Goal: Transaction & Acquisition: Purchase product/service

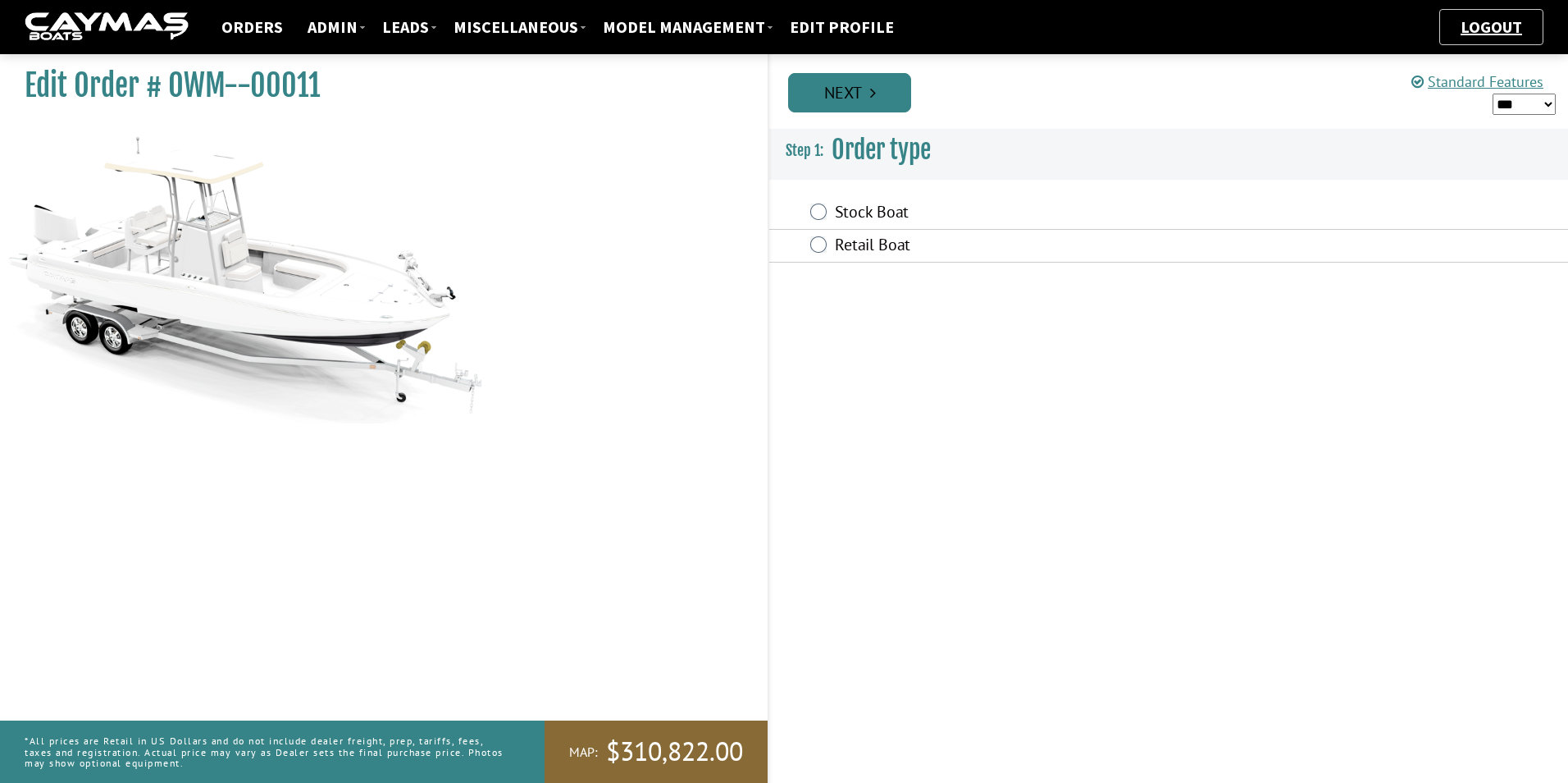
click at [879, 104] on link "Next" at bounding box center [850, 92] width 123 height 39
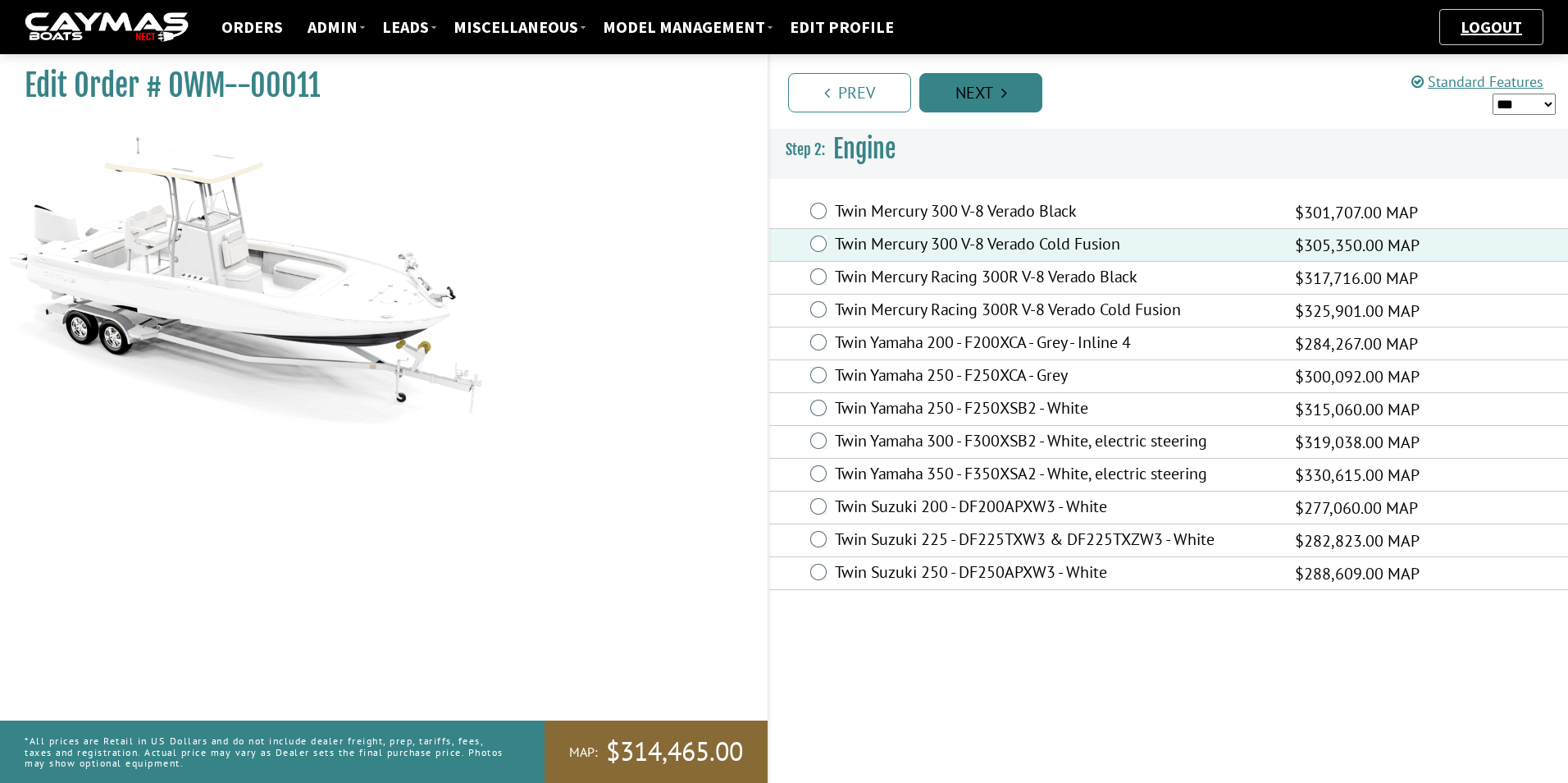
click at [1017, 97] on link "Next" at bounding box center [981, 92] width 123 height 39
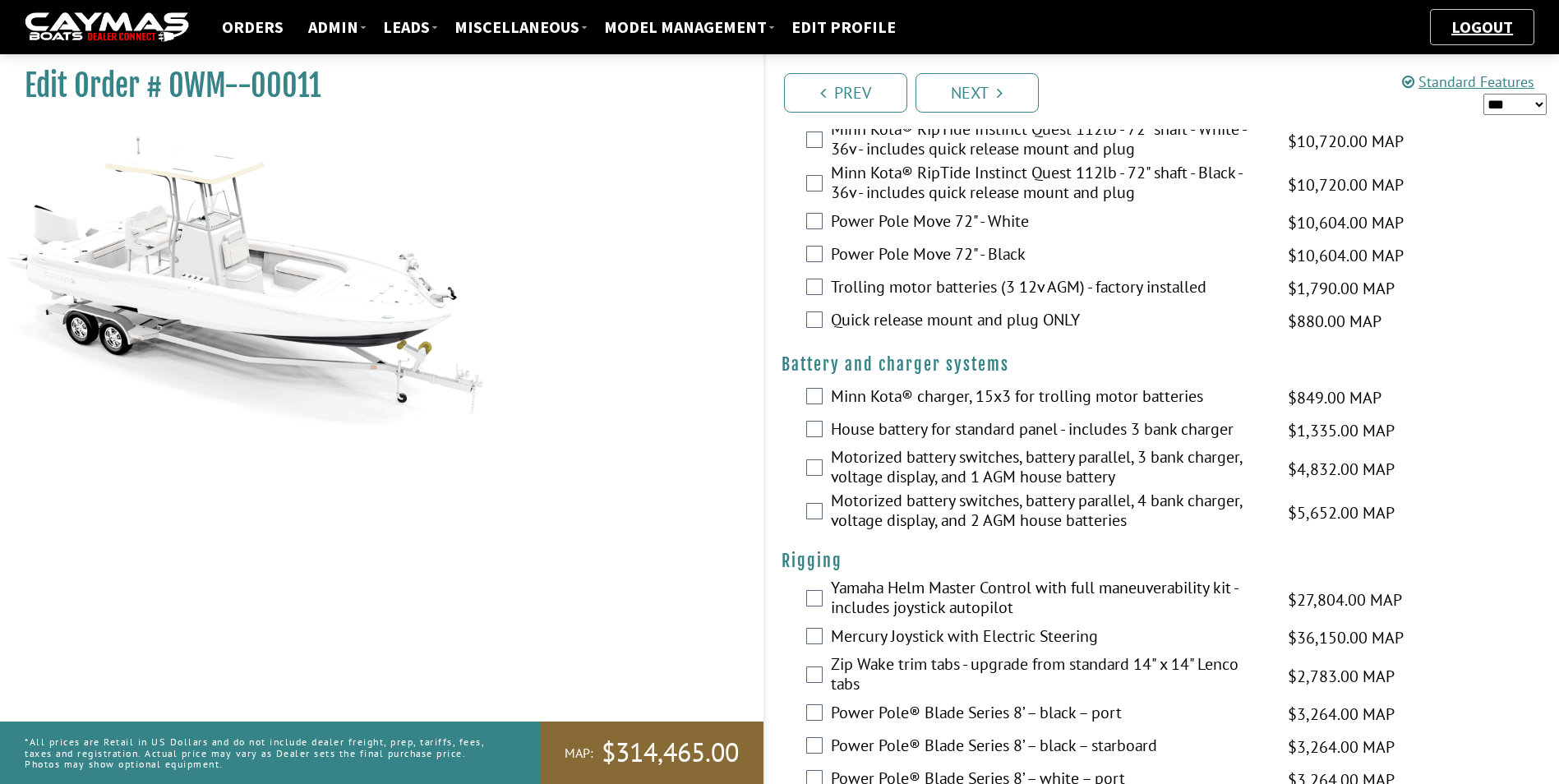
scroll to position [110, 0]
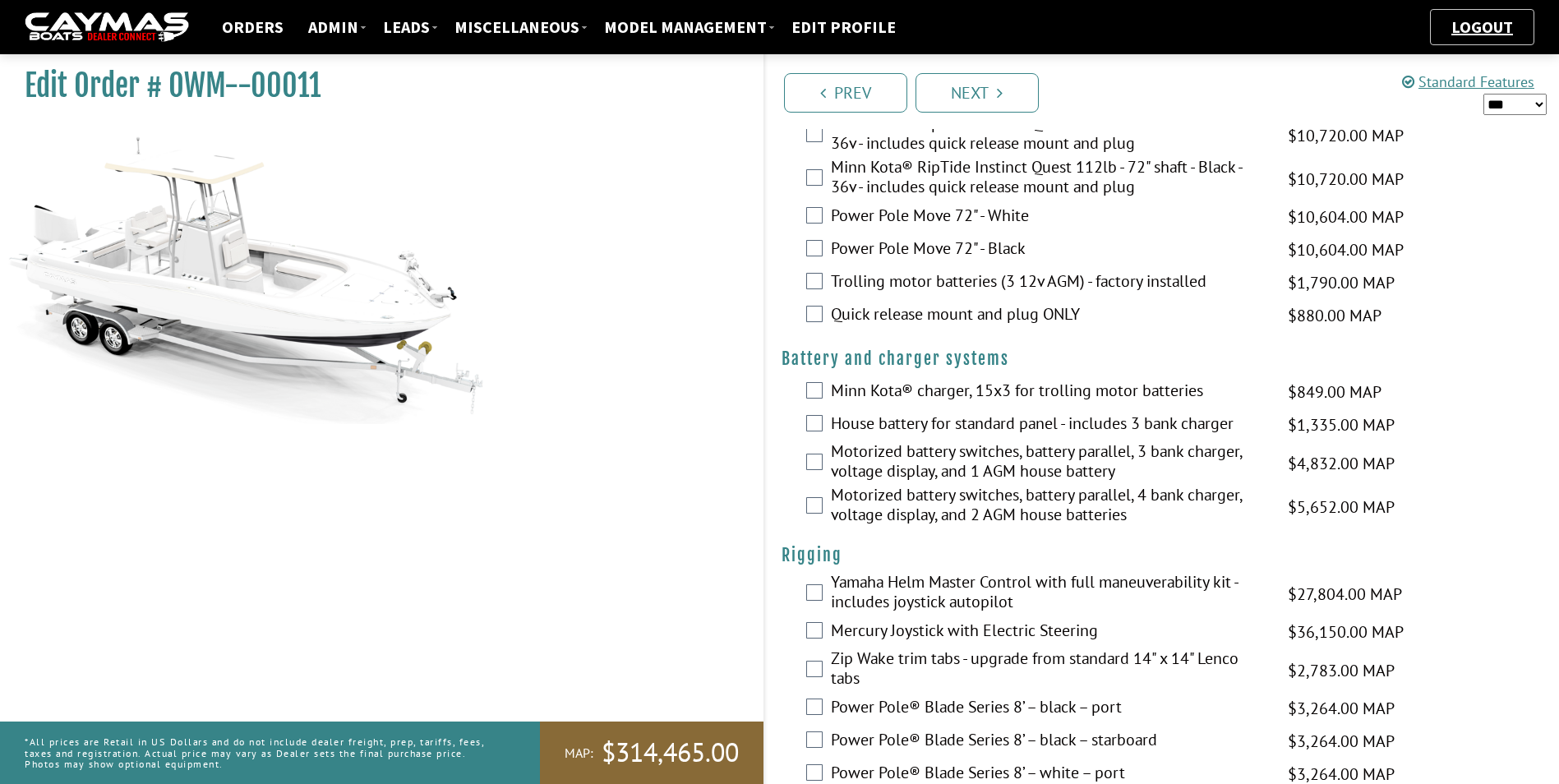
click at [1545, 105] on select "*** ****** ******" at bounding box center [1515, 105] width 64 height 22
select select "*"
click at [1483, 94] on select "*** ****** ******" at bounding box center [1515, 105] width 64 height 22
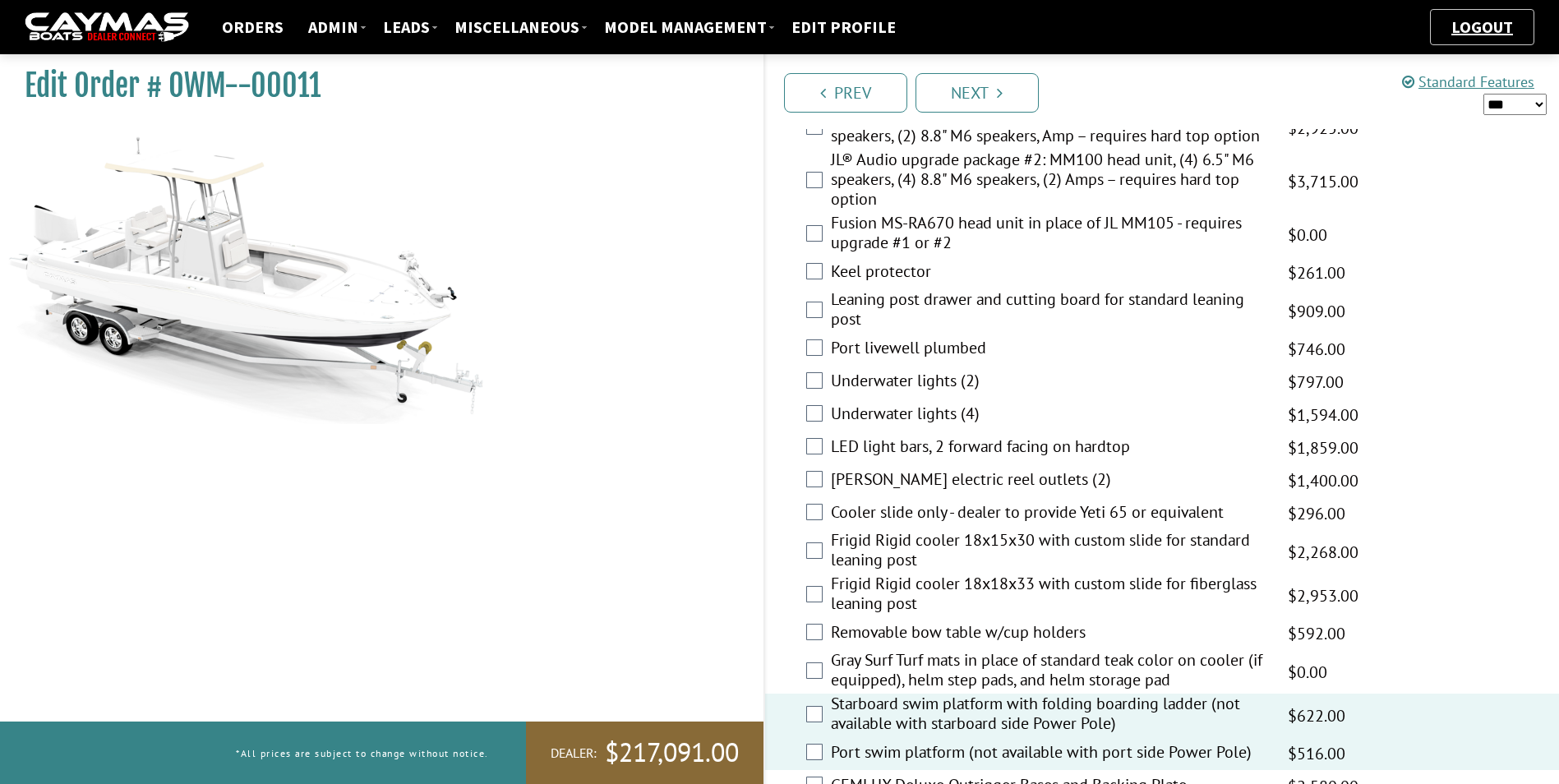
scroll to position [2081, 0]
click at [804, 423] on div "Underwater lights (4) $2,452.00 MAP $1,594.00 $2,452.00 MSRP $2,452.00" at bounding box center [1162, 412] width 794 height 33
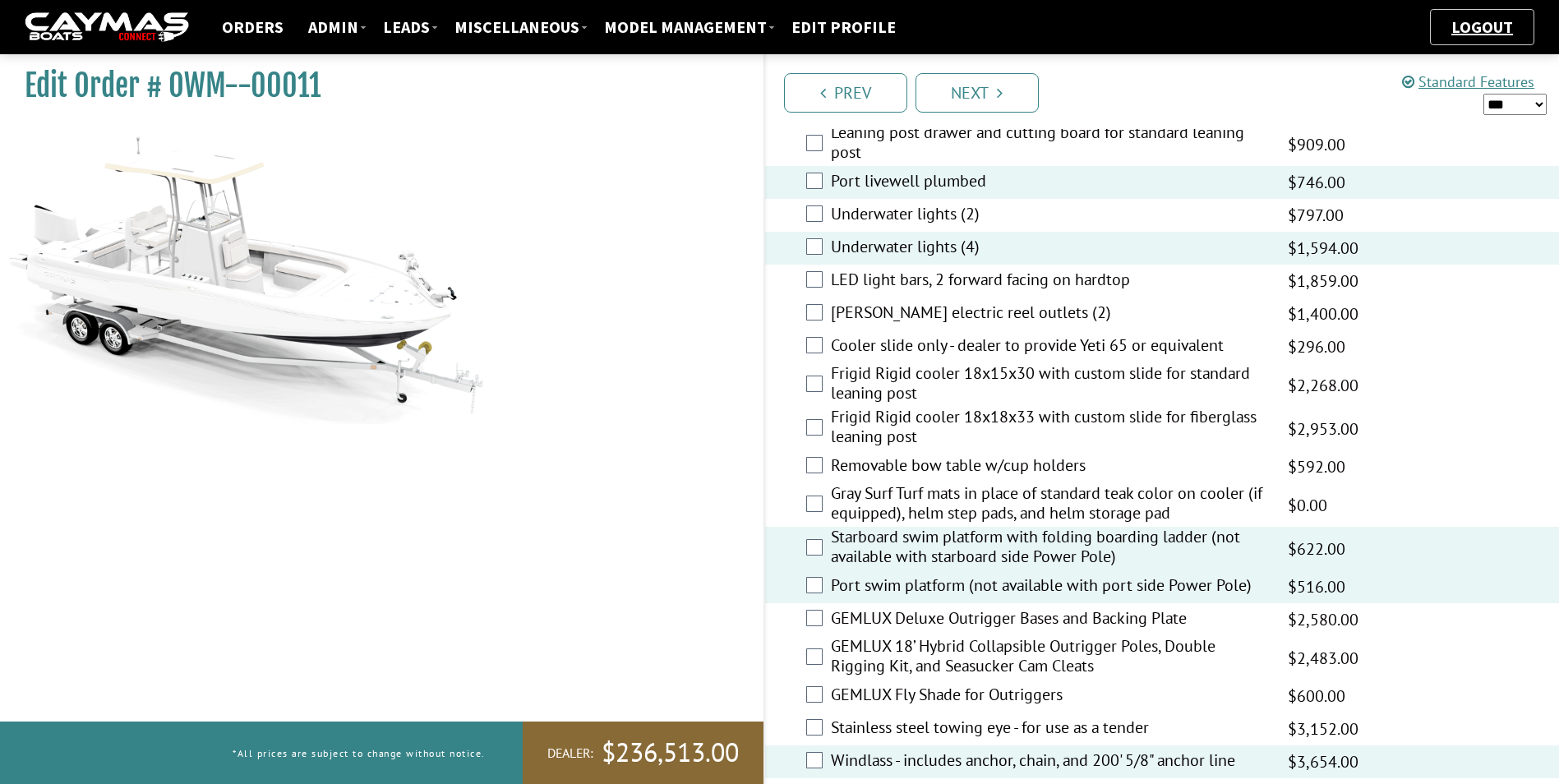
scroll to position [2245, 0]
click at [824, 420] on div "Frigid Rigid cooler 18x18x33 with custom slide for fiberglass leaning post $4,5…" at bounding box center [1162, 429] width 794 height 44
click at [823, 423] on div "Frigid Rigid cooler 18x18x33 with custom slide for fiberglass leaning post $4,5…" at bounding box center [1162, 429] width 794 height 44
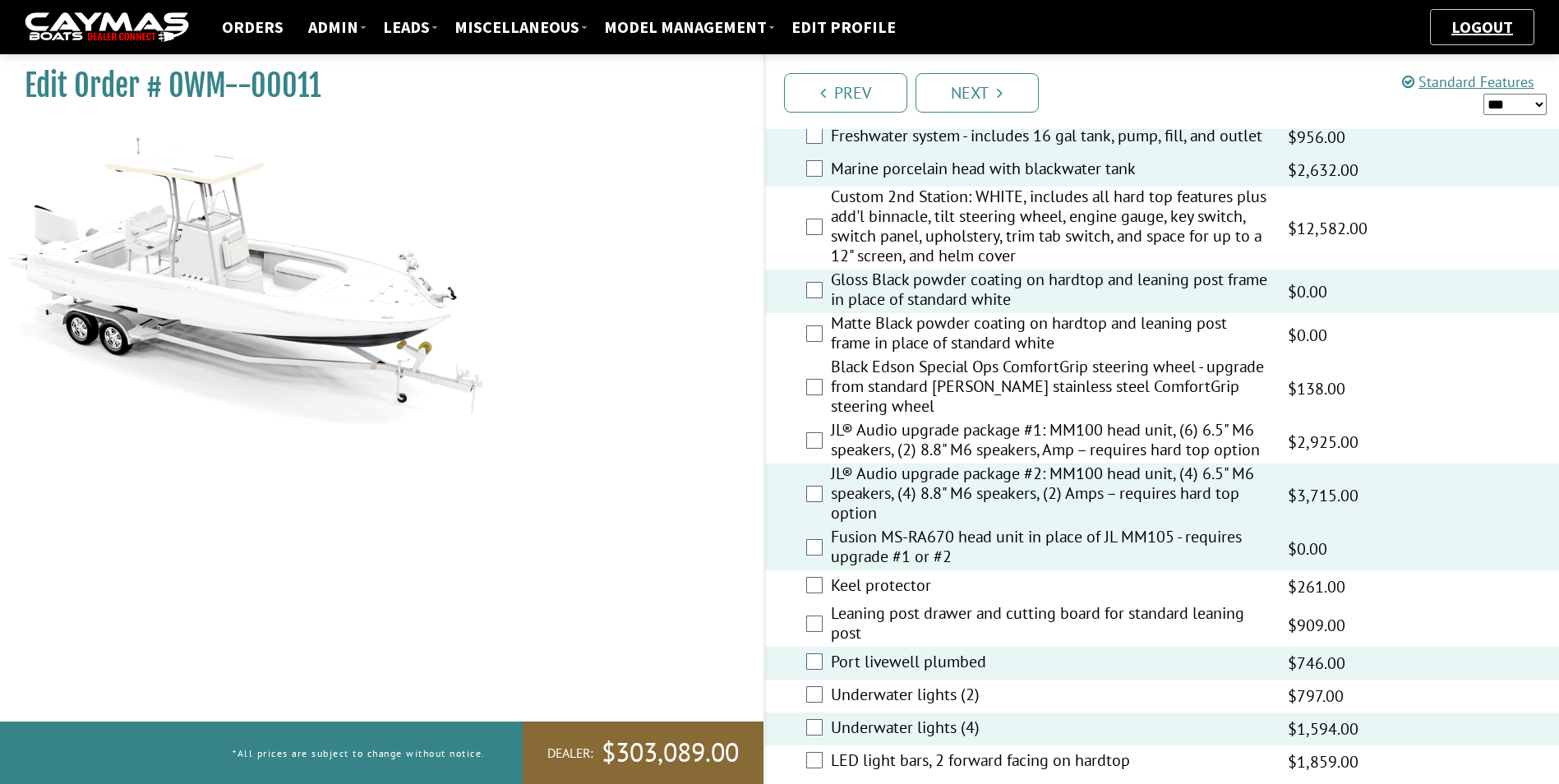
scroll to position [1760, 0]
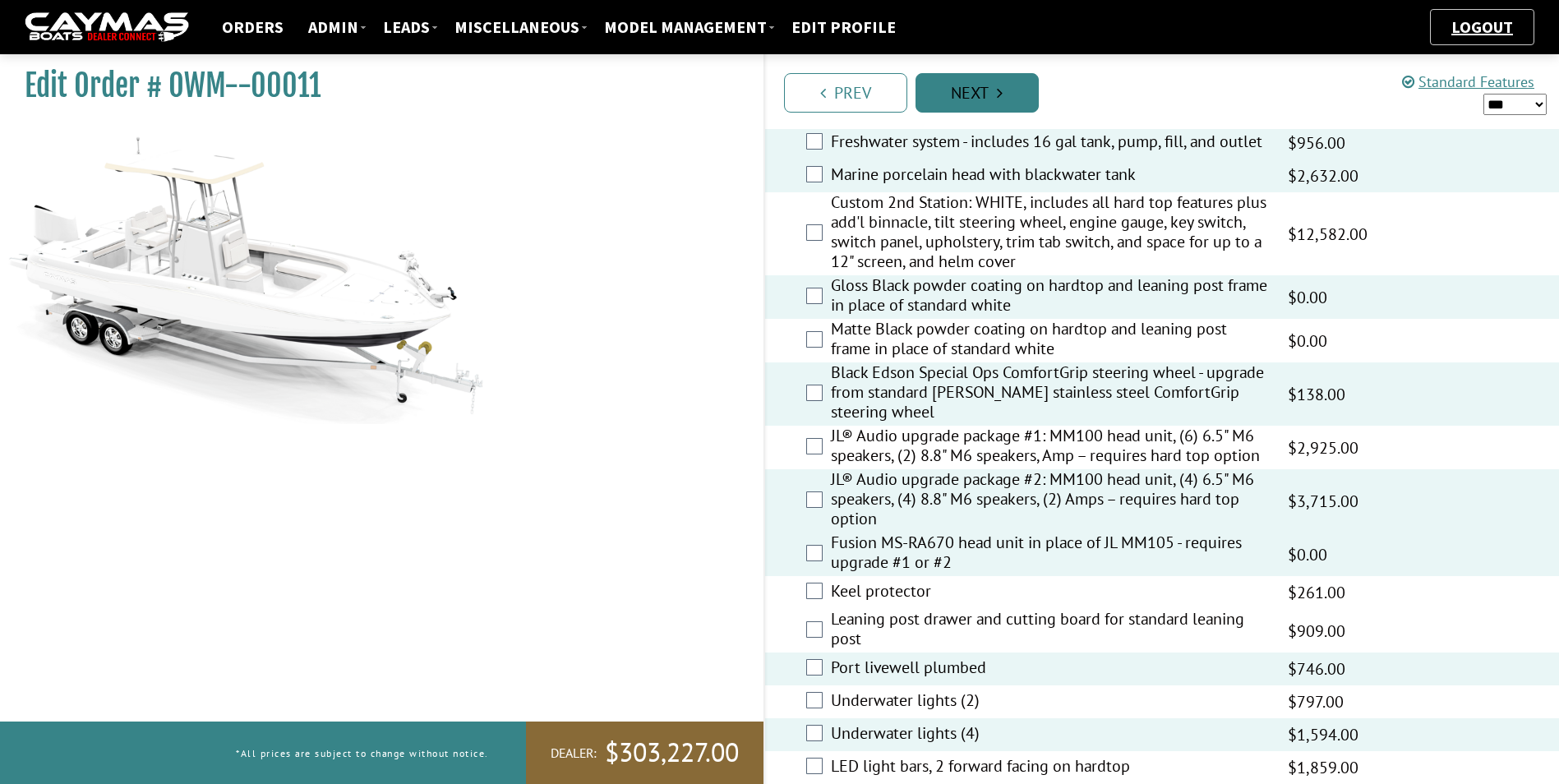
click at [1011, 101] on link "Next" at bounding box center [977, 92] width 123 height 39
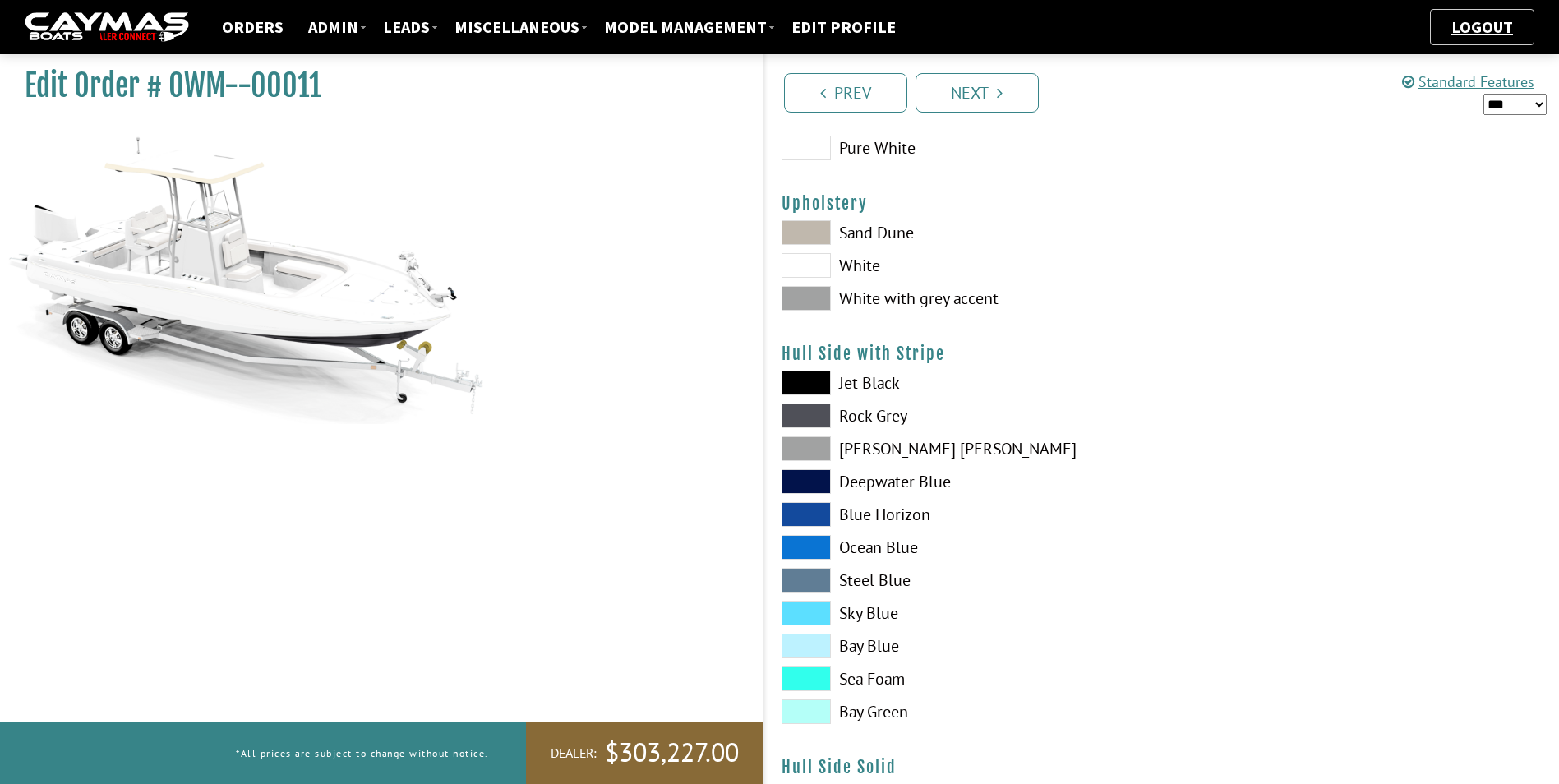
scroll to position [110, 0]
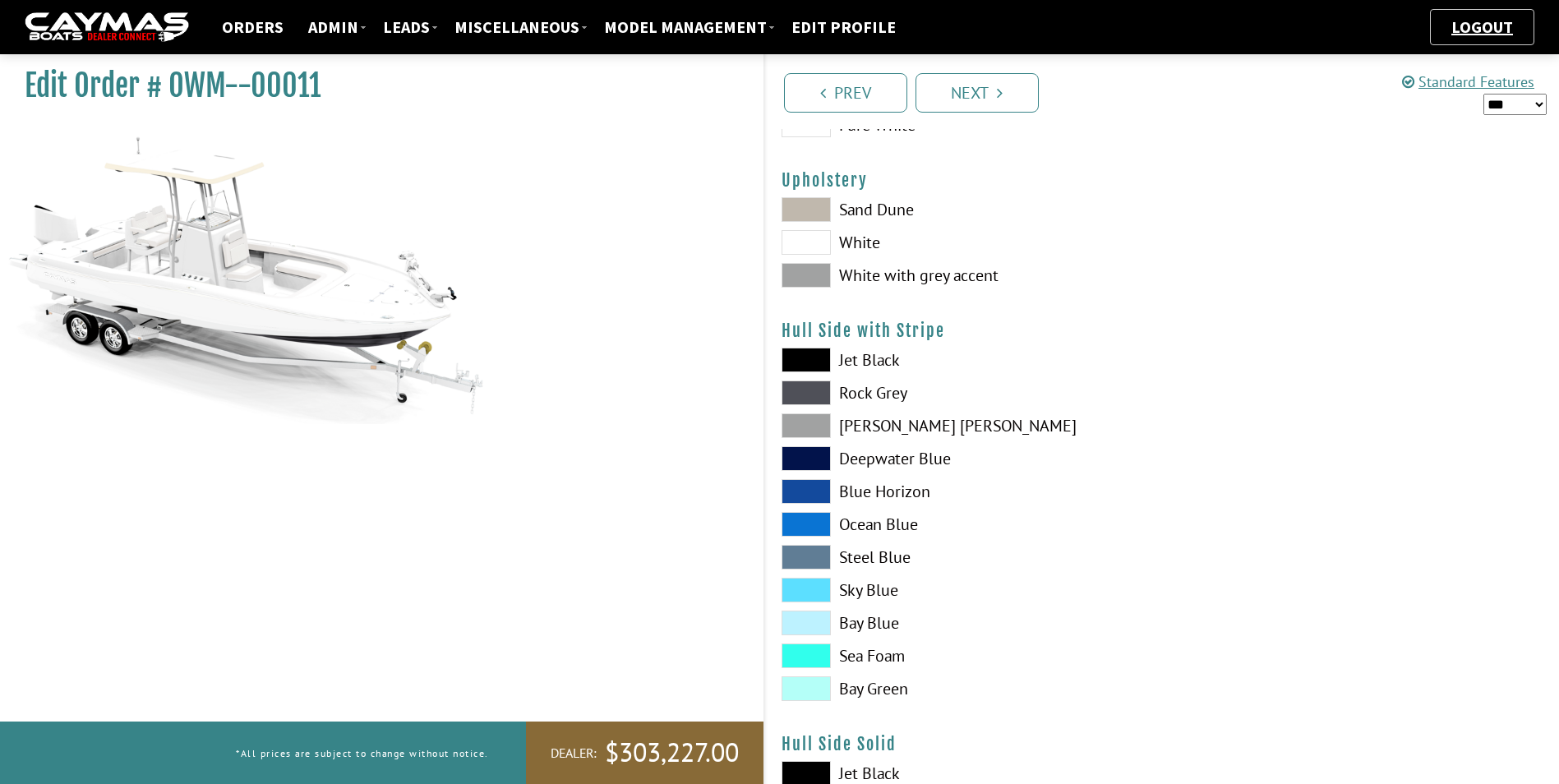
click at [814, 275] on span at bounding box center [806, 274] width 49 height 24
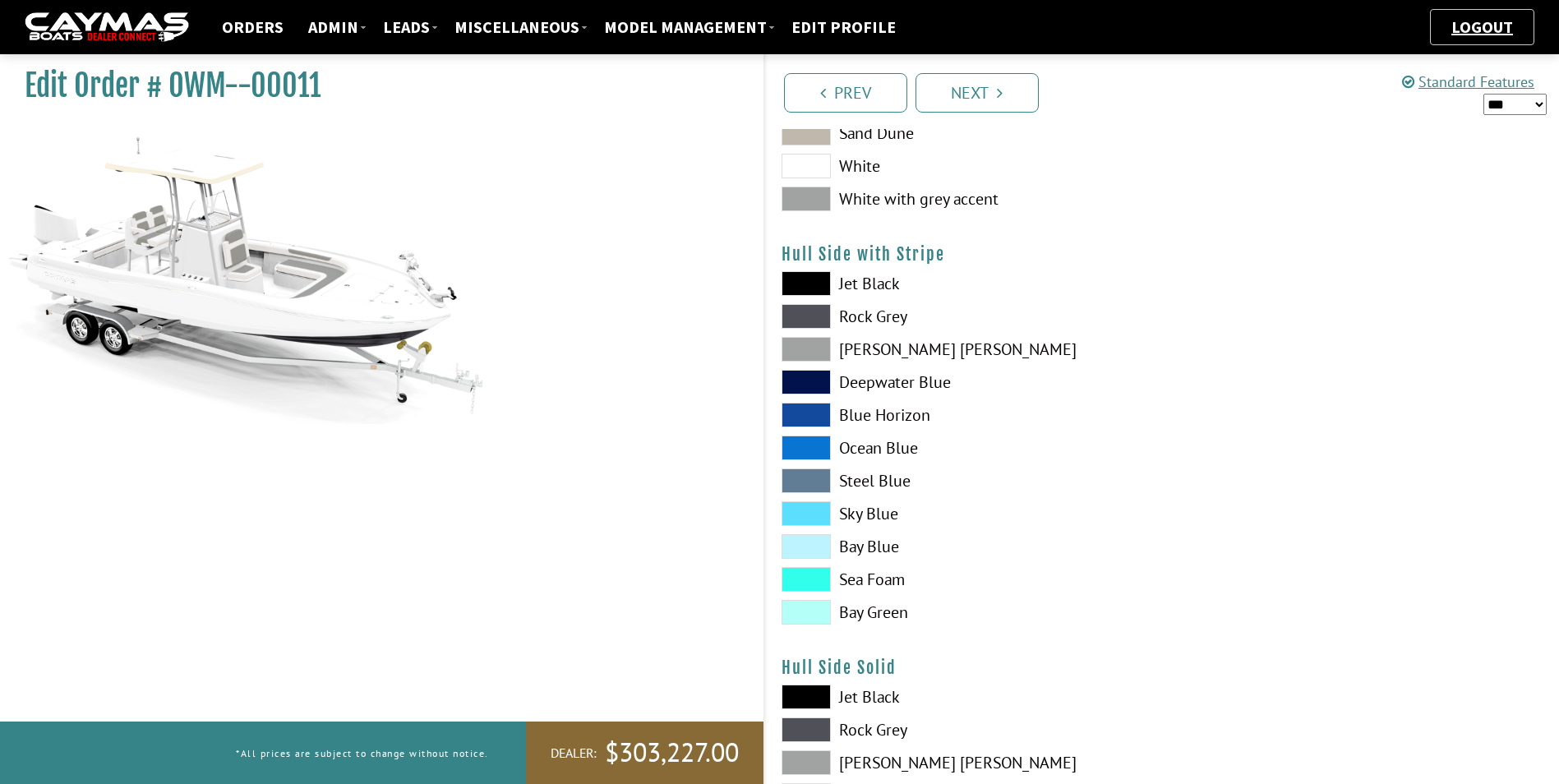
scroll to position [192, 0]
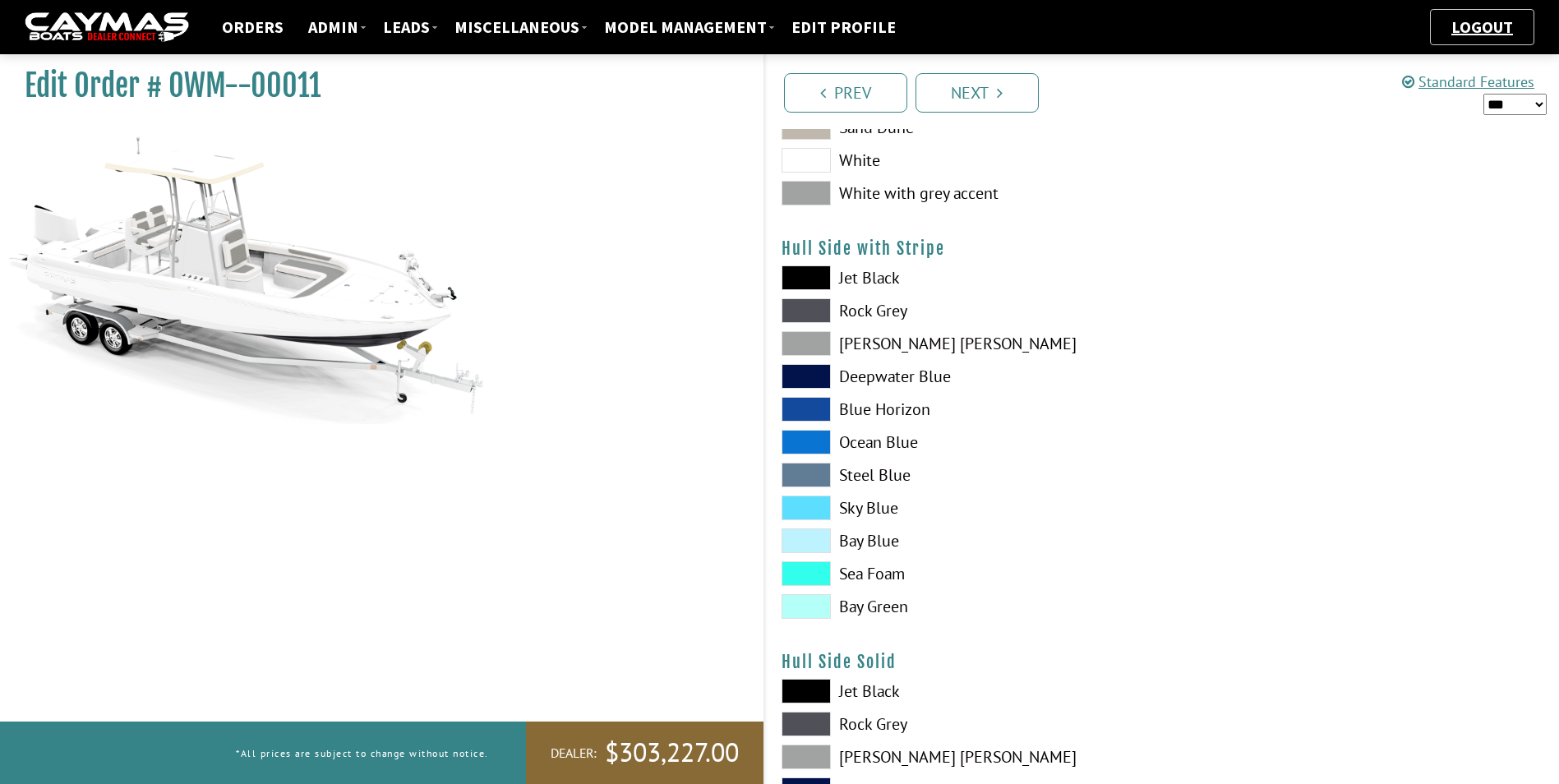
click at [806, 311] on span at bounding box center [806, 310] width 49 height 24
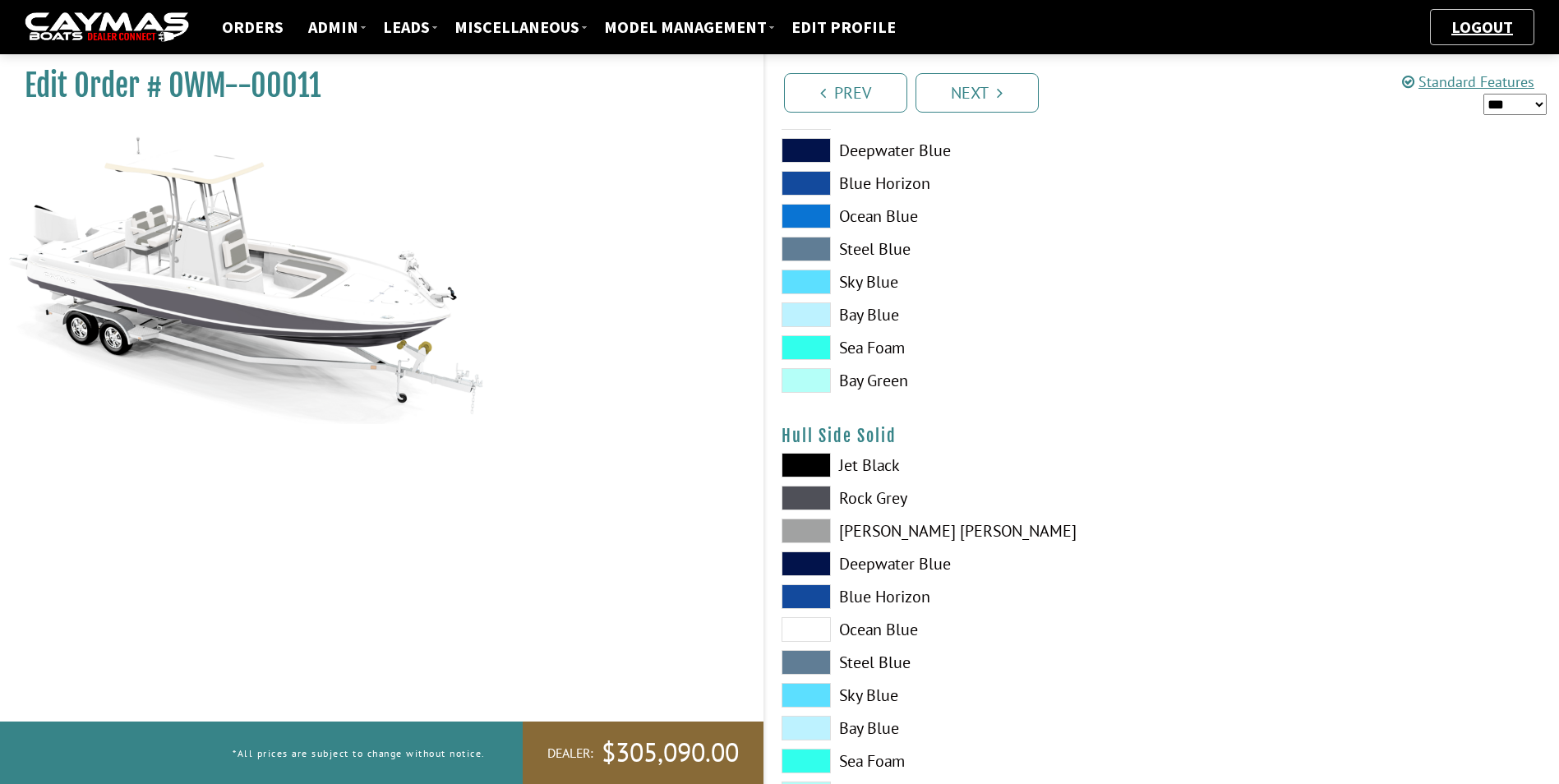
scroll to position [438, 0]
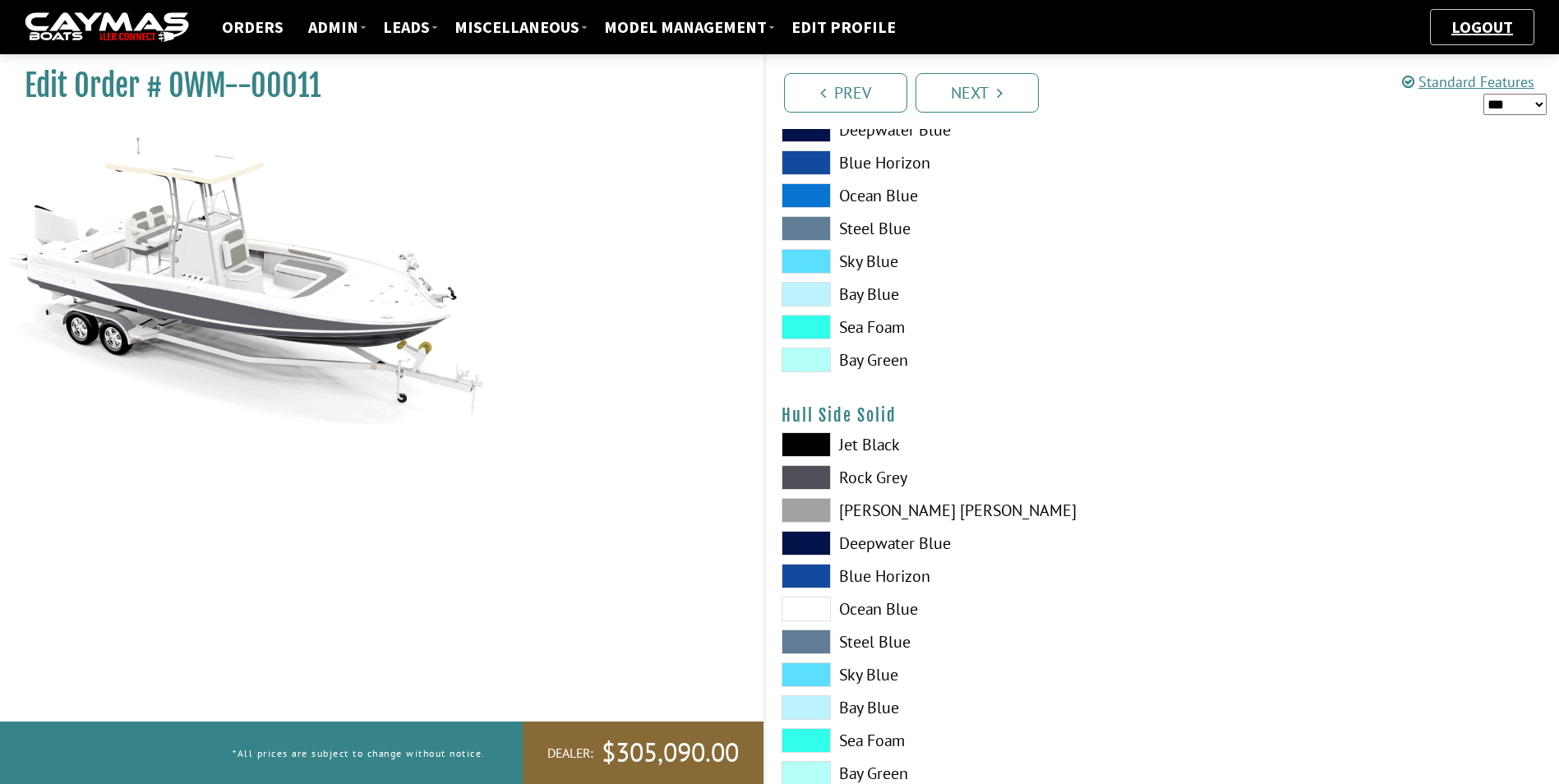
click at [815, 476] on span at bounding box center [806, 477] width 49 height 24
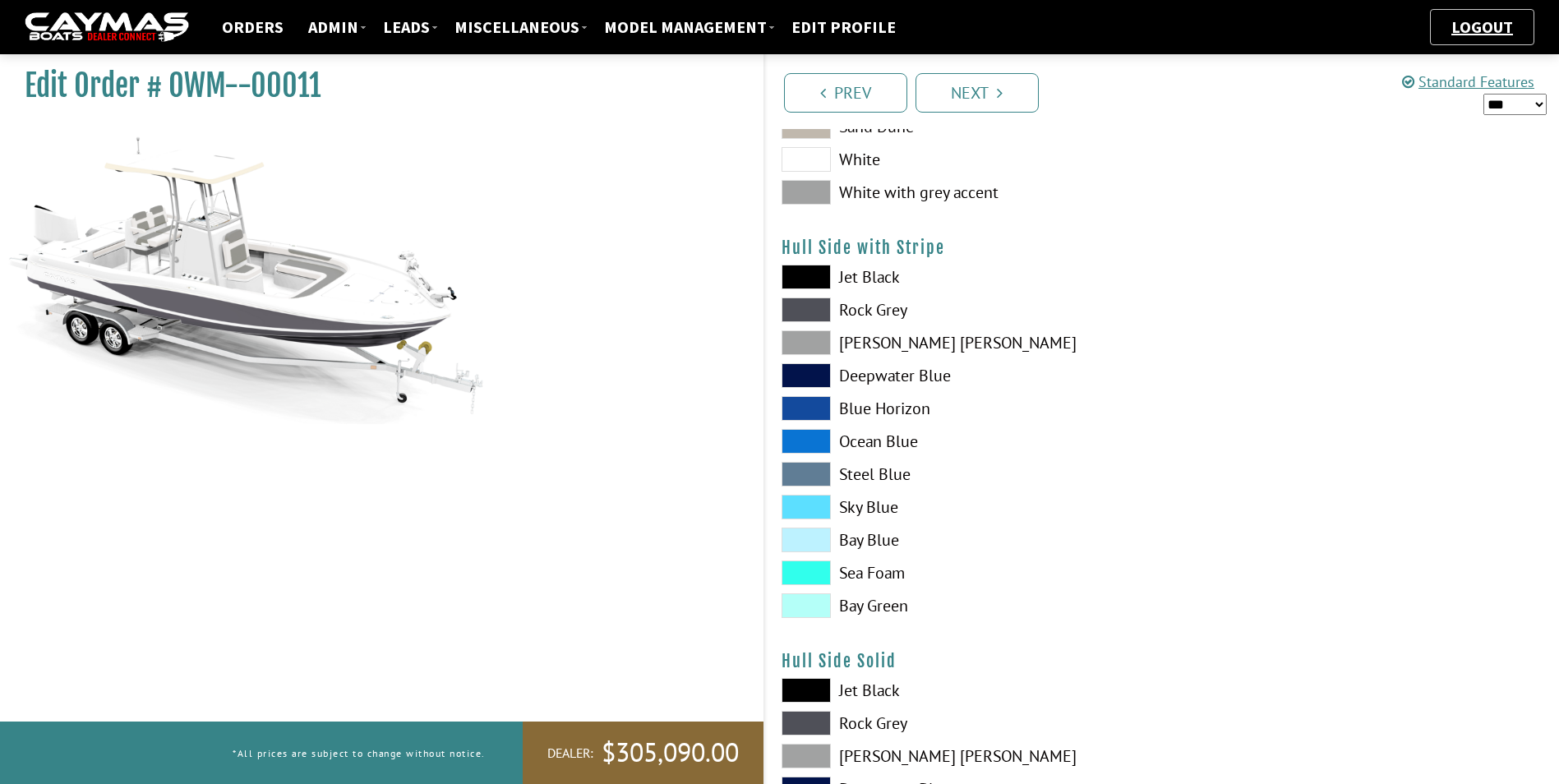
scroll to position [192, 0]
click at [812, 308] on span at bounding box center [806, 310] width 49 height 24
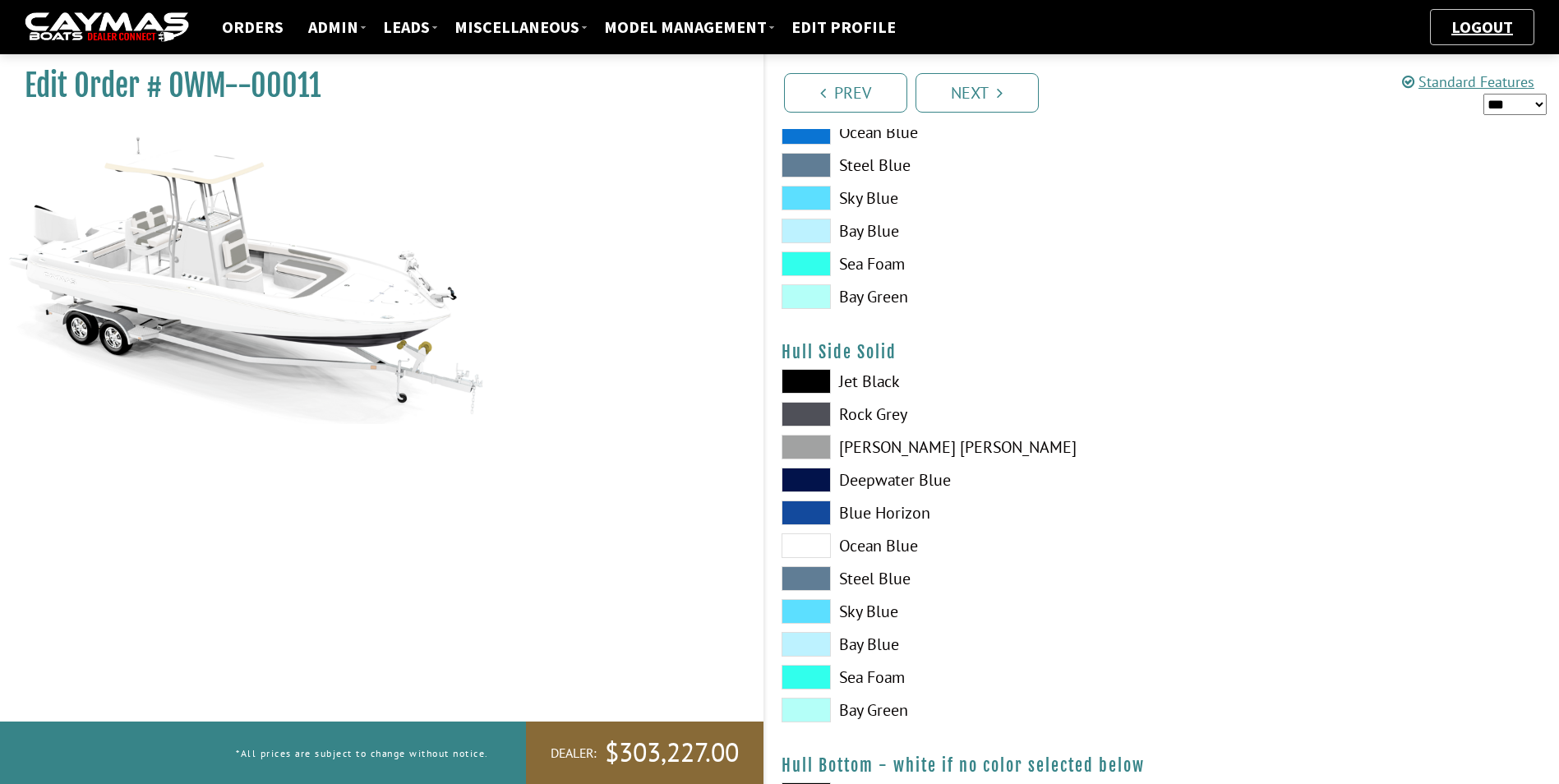
scroll to position [520, 0]
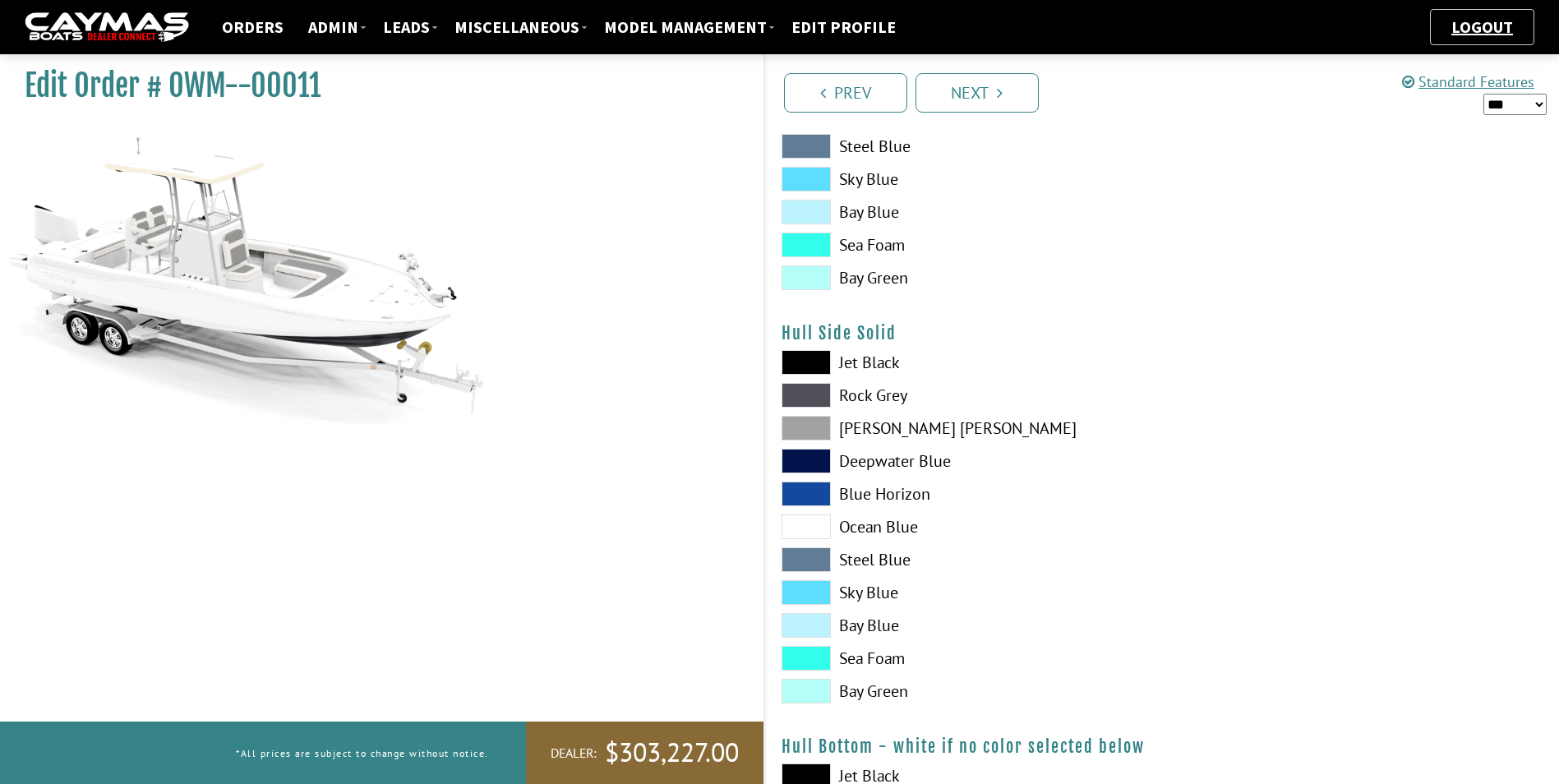
click at [800, 398] on span at bounding box center [806, 395] width 49 height 24
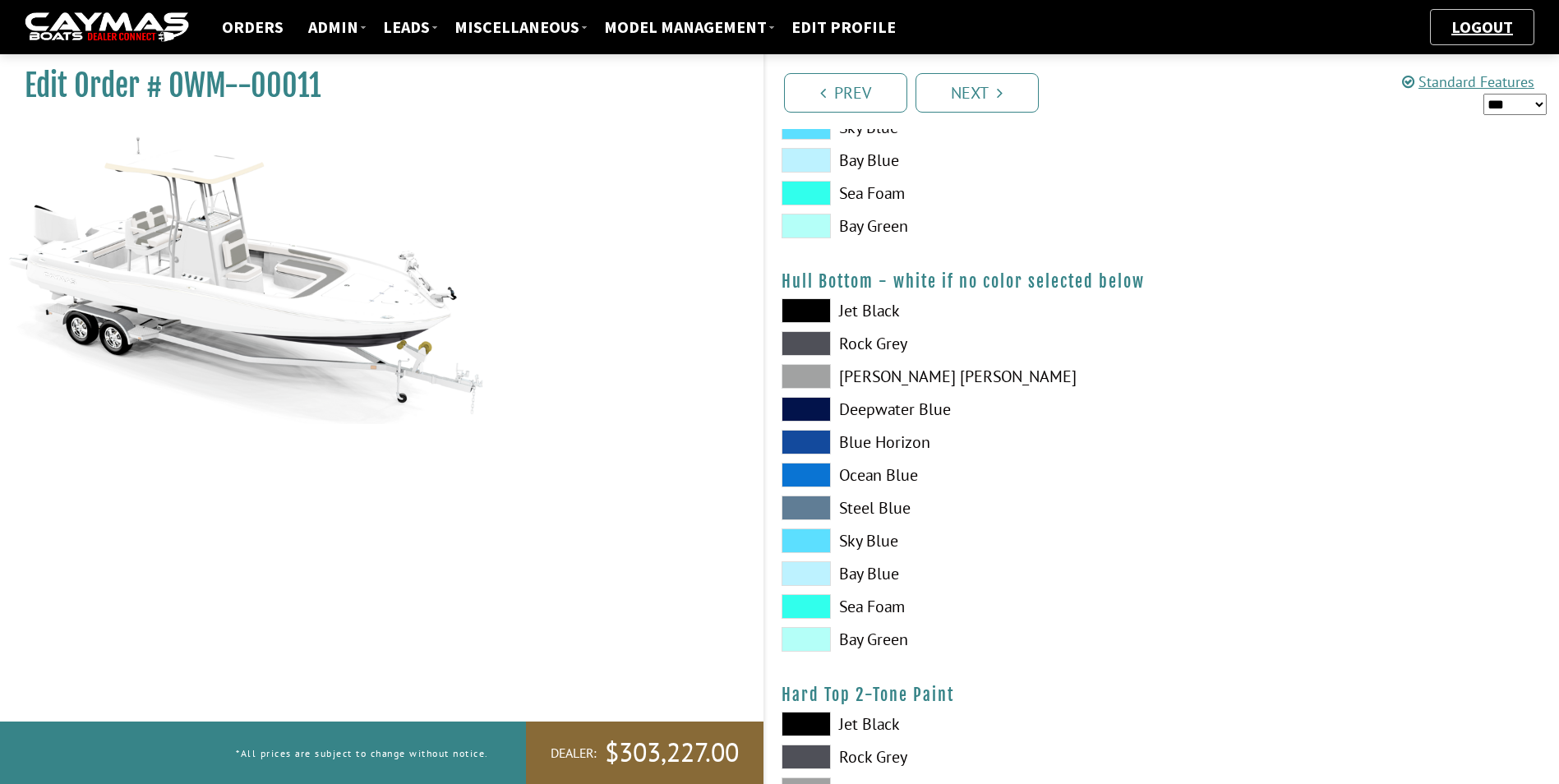
scroll to position [986, 0]
click at [827, 344] on span at bounding box center [806, 342] width 49 height 24
click at [805, 305] on span at bounding box center [806, 309] width 49 height 24
click at [805, 340] on span at bounding box center [806, 342] width 49 height 24
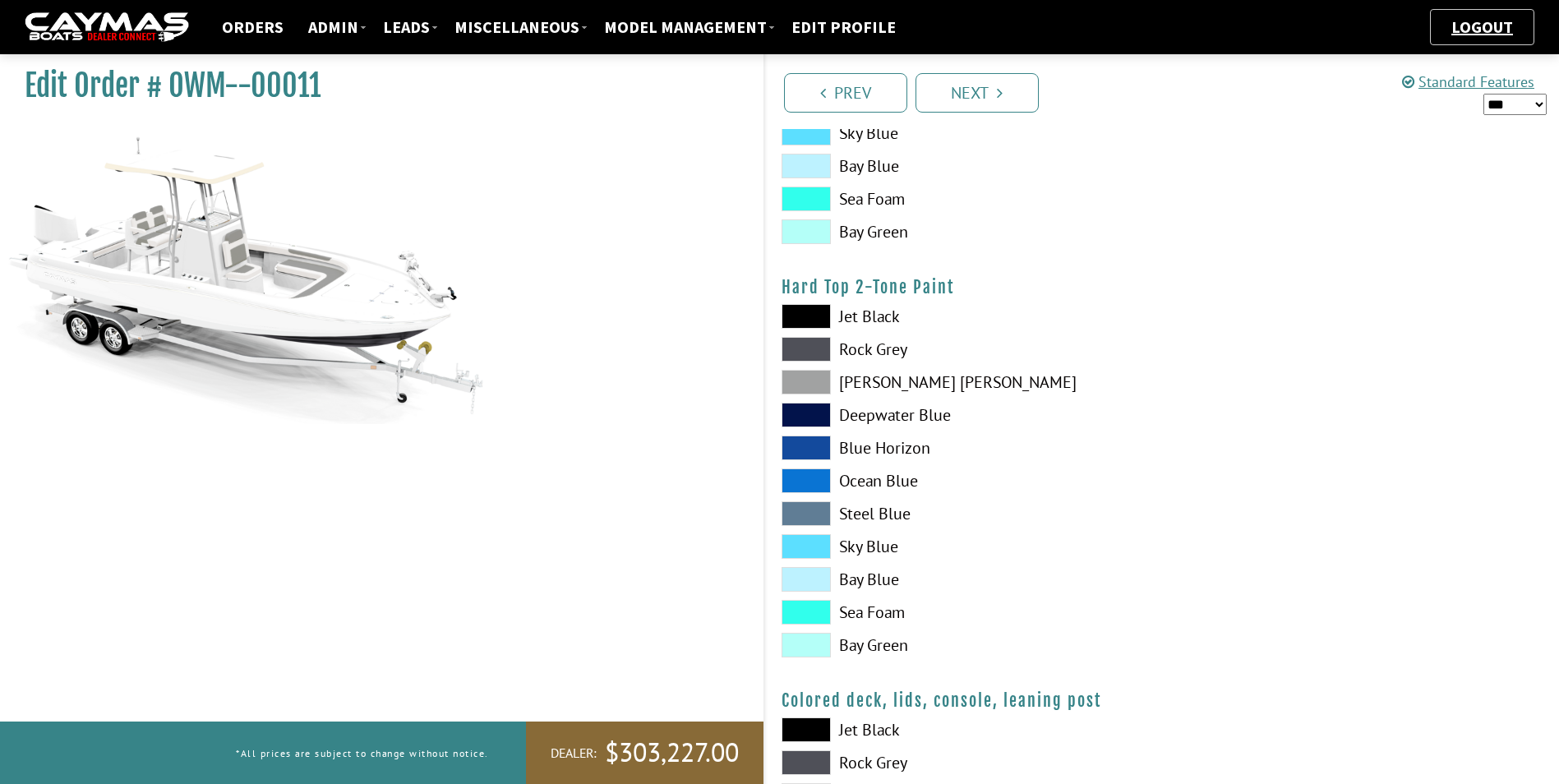
scroll to position [1396, 0]
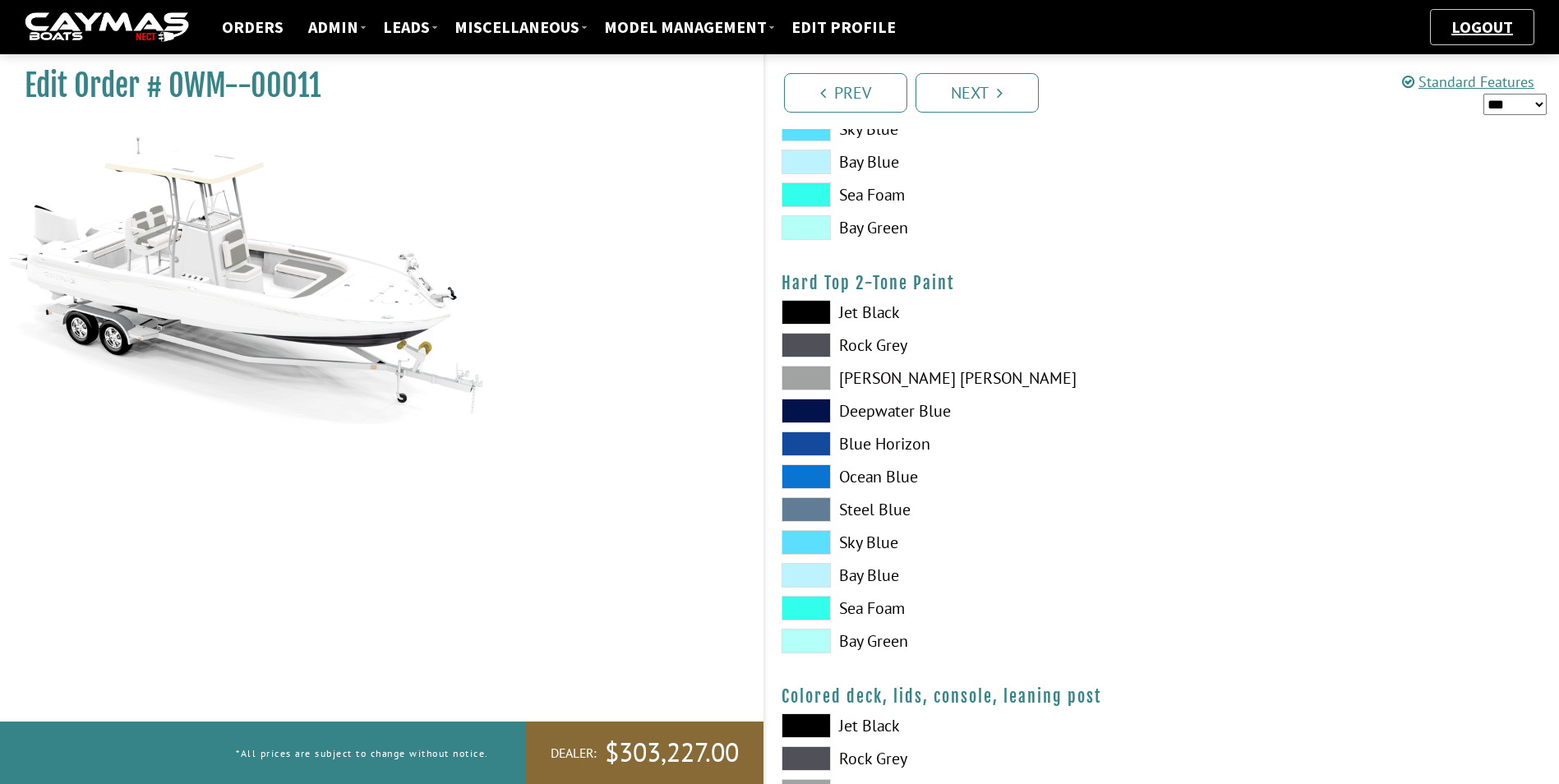
click at [802, 382] on span at bounding box center [806, 377] width 49 height 24
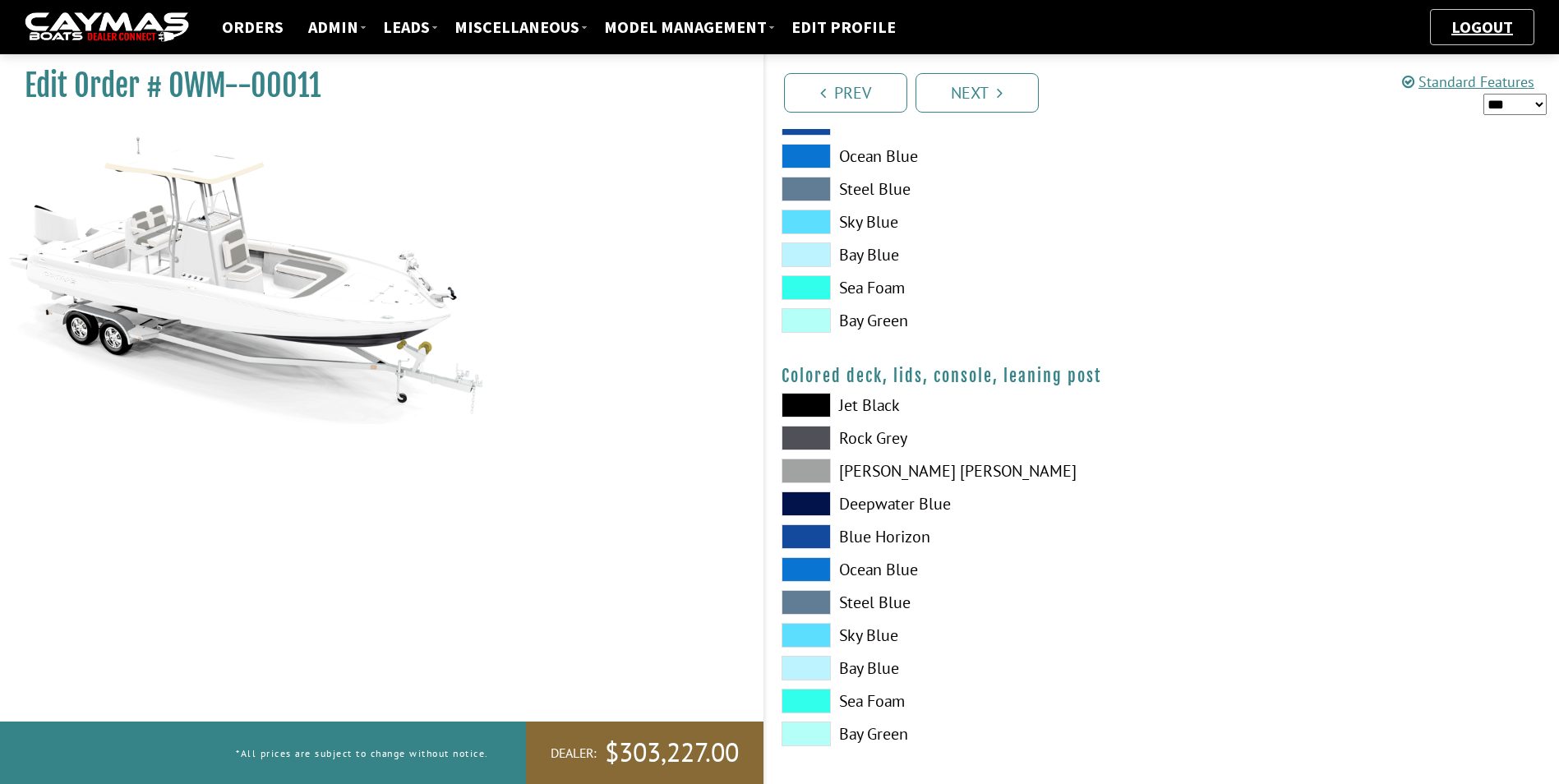
scroll to position [1728, 0]
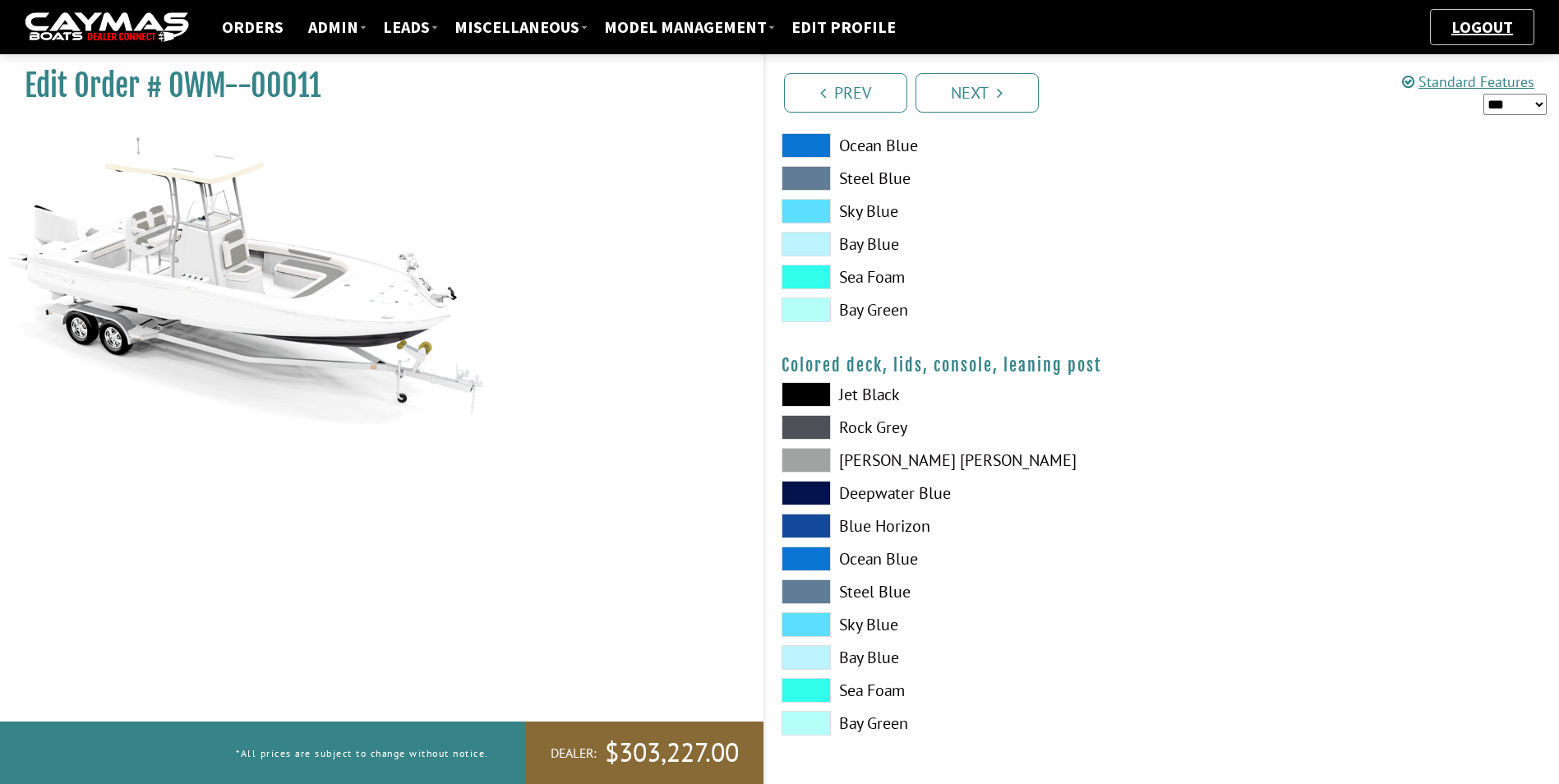
click at [985, 97] on link "Next" at bounding box center [977, 92] width 123 height 39
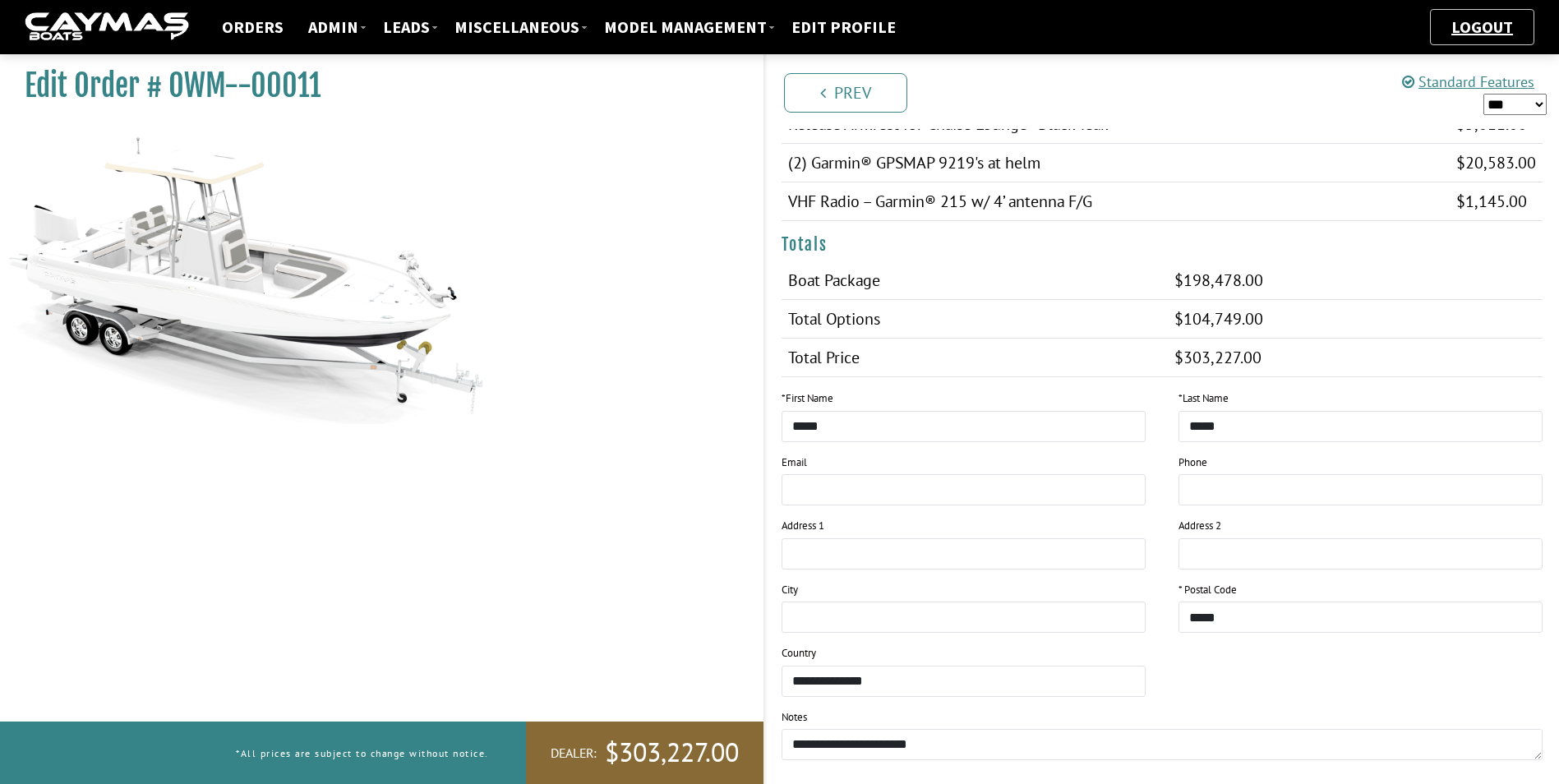
scroll to position [1747, 0]
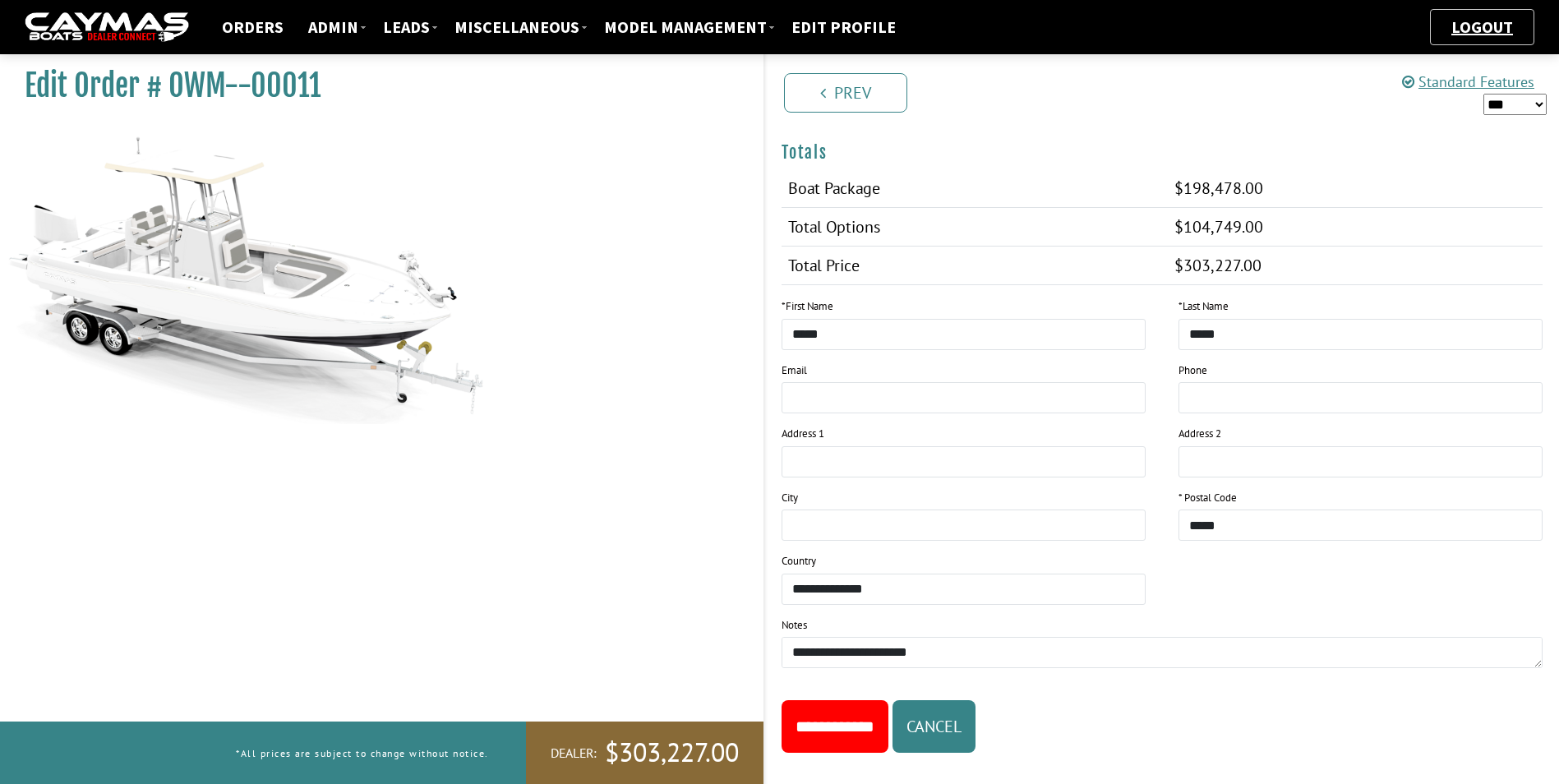
click at [851, 705] on input "**********" at bounding box center [835, 726] width 107 height 53
